Goal: Transaction & Acquisition: Download file/media

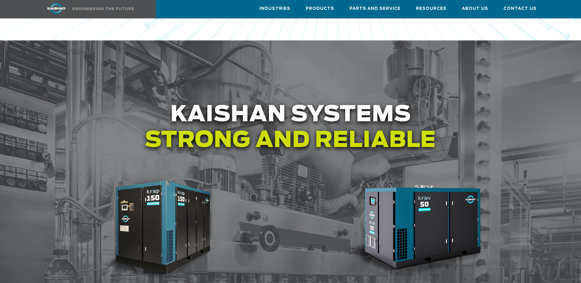
scroll to position [766, 0]
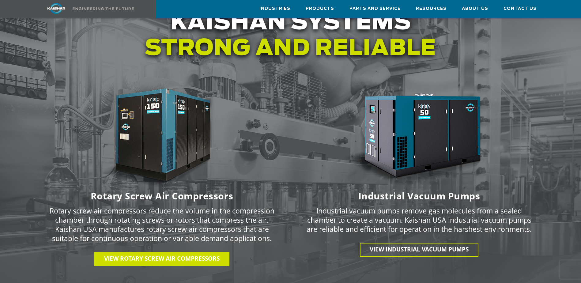
click at [156, 255] on span "View Rotary Screw Air Compressors" at bounding box center [161, 259] width 115 height 8
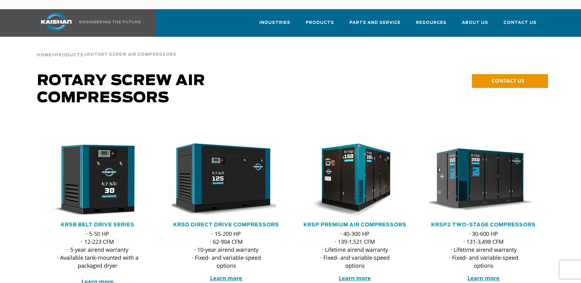
scroll to position [92, 0]
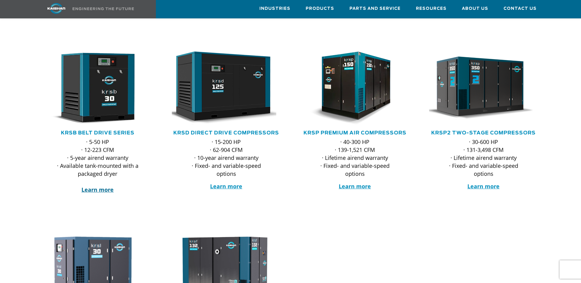
click at [96, 186] on strong "Learn more" at bounding box center [97, 189] width 32 height 7
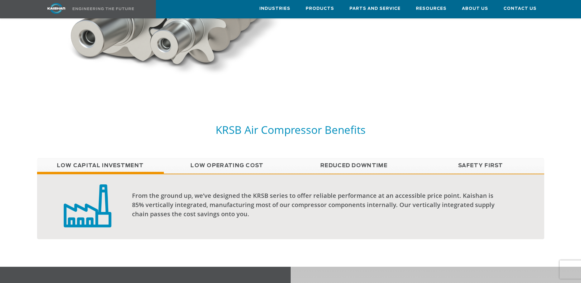
scroll to position [337, 0]
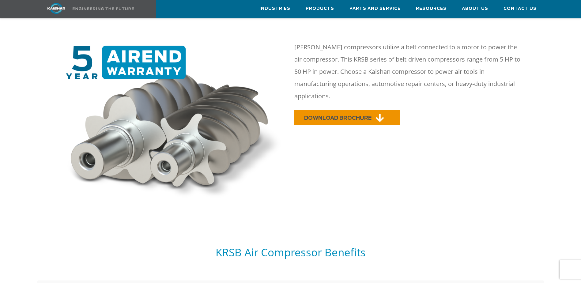
click at [340, 110] on link "DOWNLOAD BROCHURE" at bounding box center [347, 117] width 106 height 15
